Goal: Task Accomplishment & Management: Manage account settings

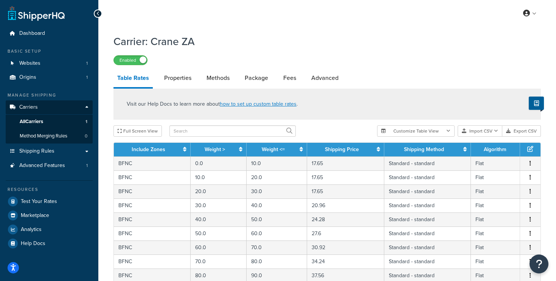
select select "25"
click at [26, 31] on span "Dashboard" at bounding box center [32, 33] width 26 height 6
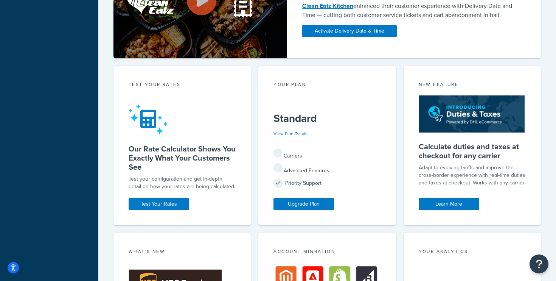
scroll to position [340, 0]
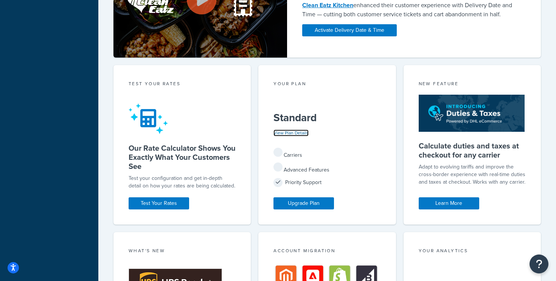
click at [292, 134] on link "View Plan Details" at bounding box center [290, 132] width 35 height 7
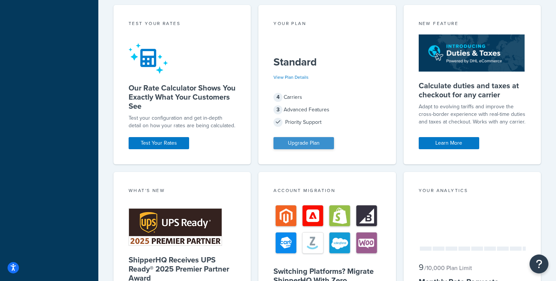
scroll to position [433, 0]
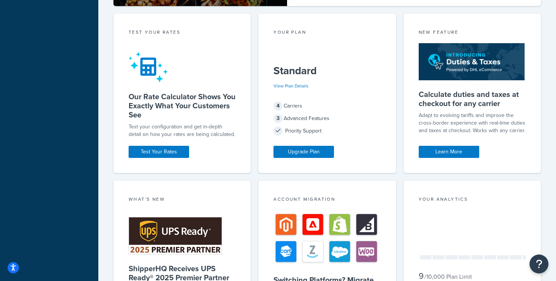
click at [295, 81] on div "View Plan Details" at bounding box center [290, 86] width 35 height 11
click at [286, 84] on link "View Plan Details" at bounding box center [290, 85] width 35 height 7
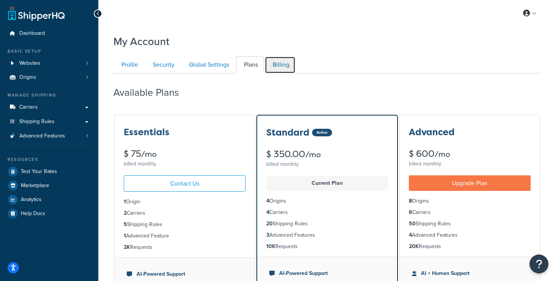
click at [278, 65] on link "Billing" at bounding box center [280, 64] width 31 height 17
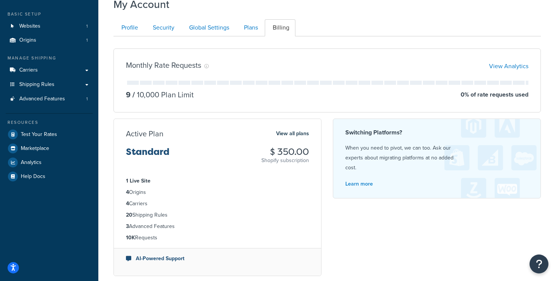
scroll to position [36, 0]
